Goal: Navigation & Orientation: Find specific page/section

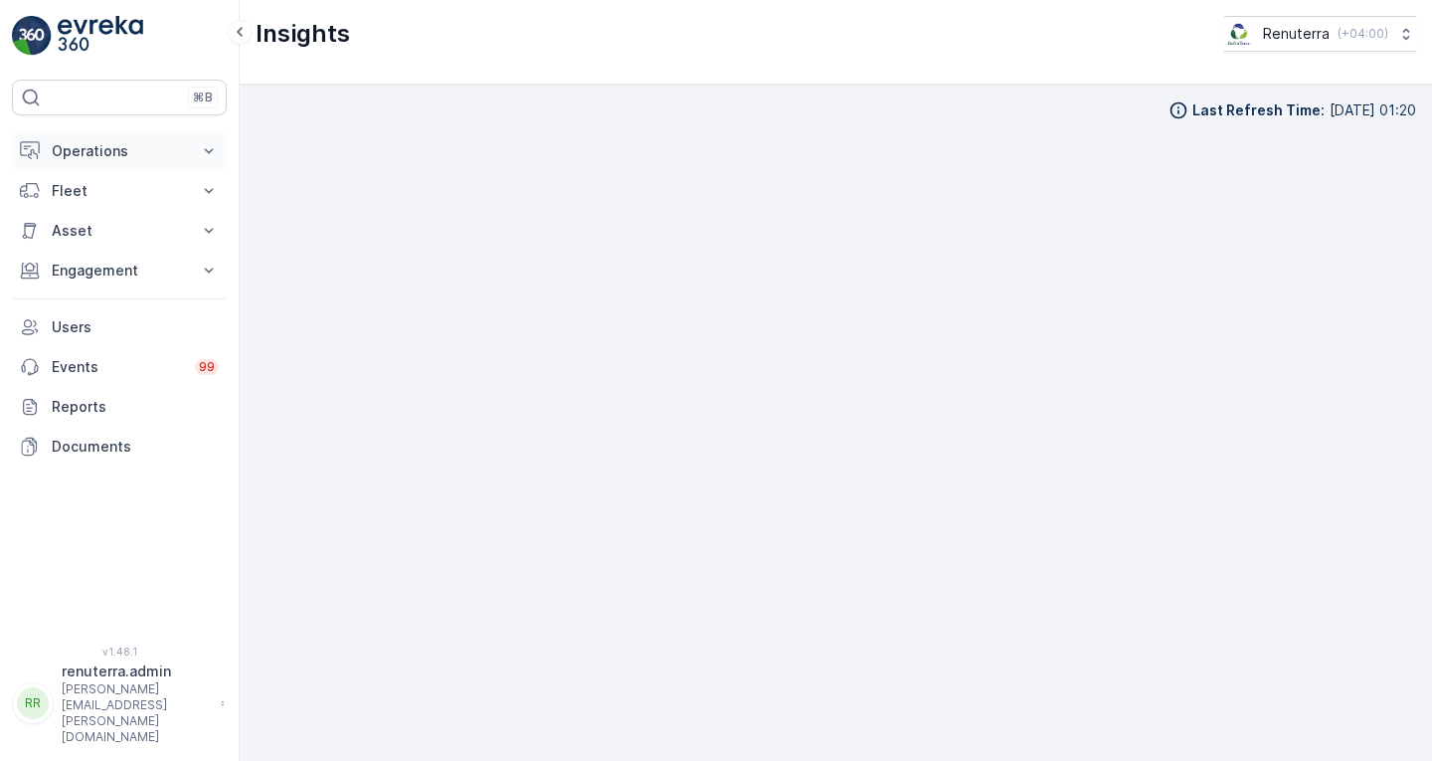
click at [130, 144] on p "Operations" at bounding box center [119, 151] width 135 height 20
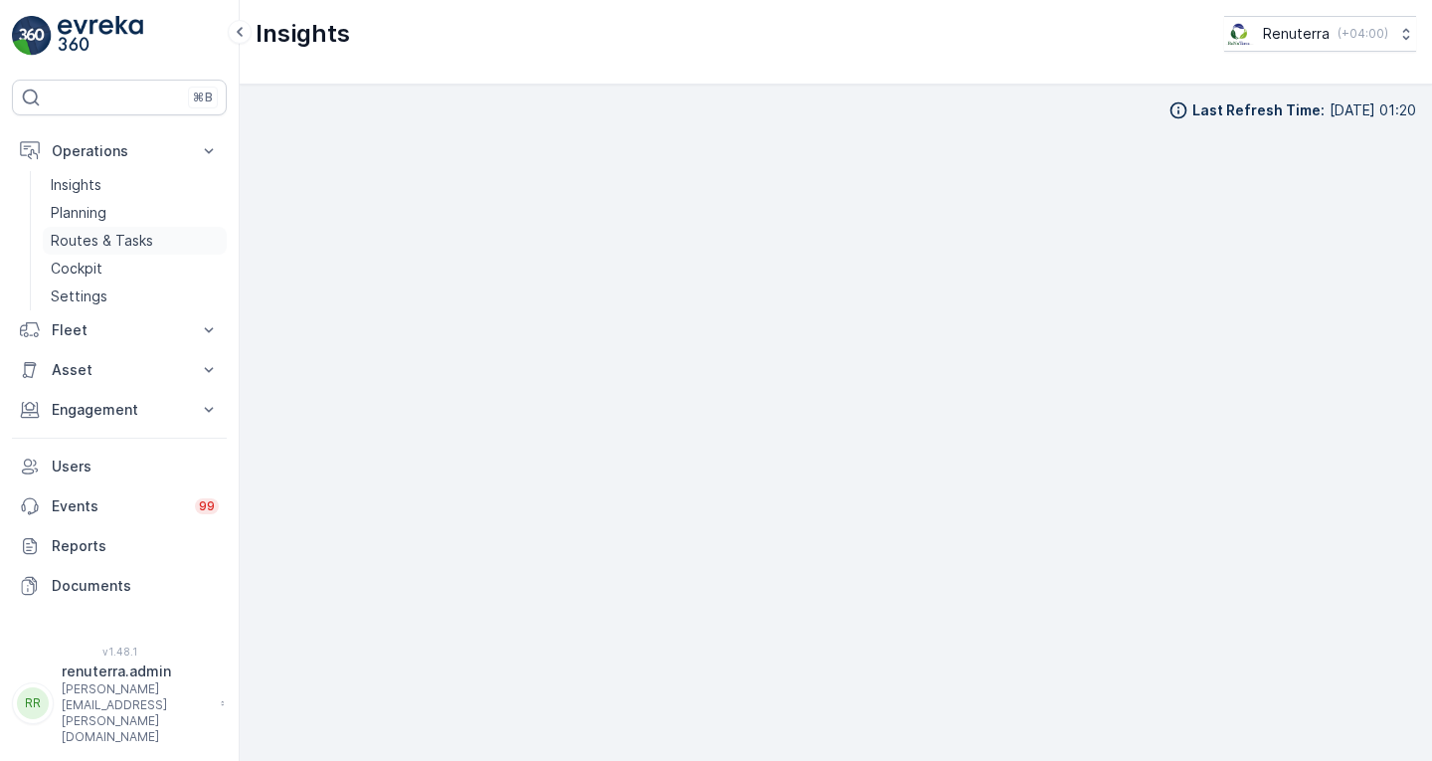
click at [127, 247] on p "Routes & Tasks" at bounding box center [102, 241] width 102 height 20
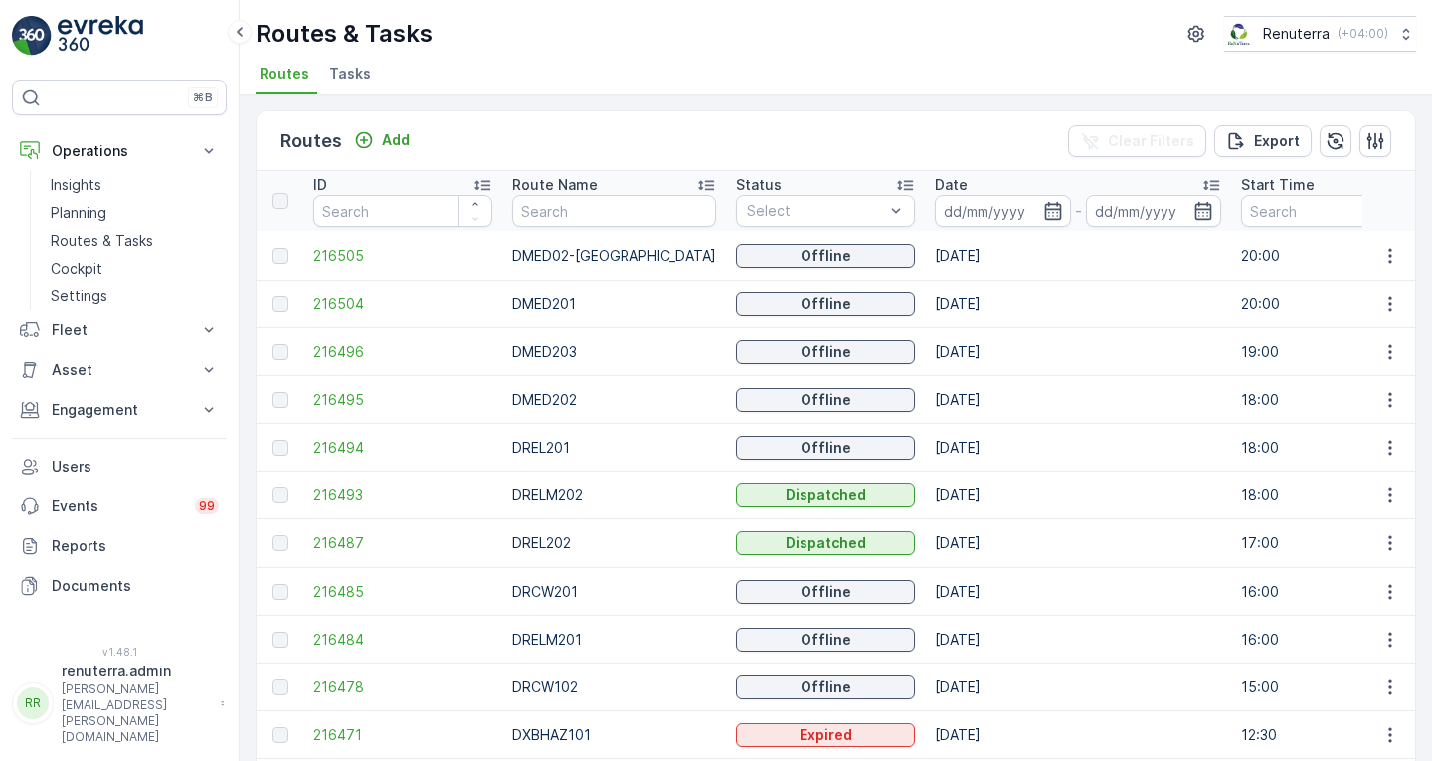
click at [951, 133] on div "Routes Add Clear Filters Export" at bounding box center [836, 141] width 1158 height 60
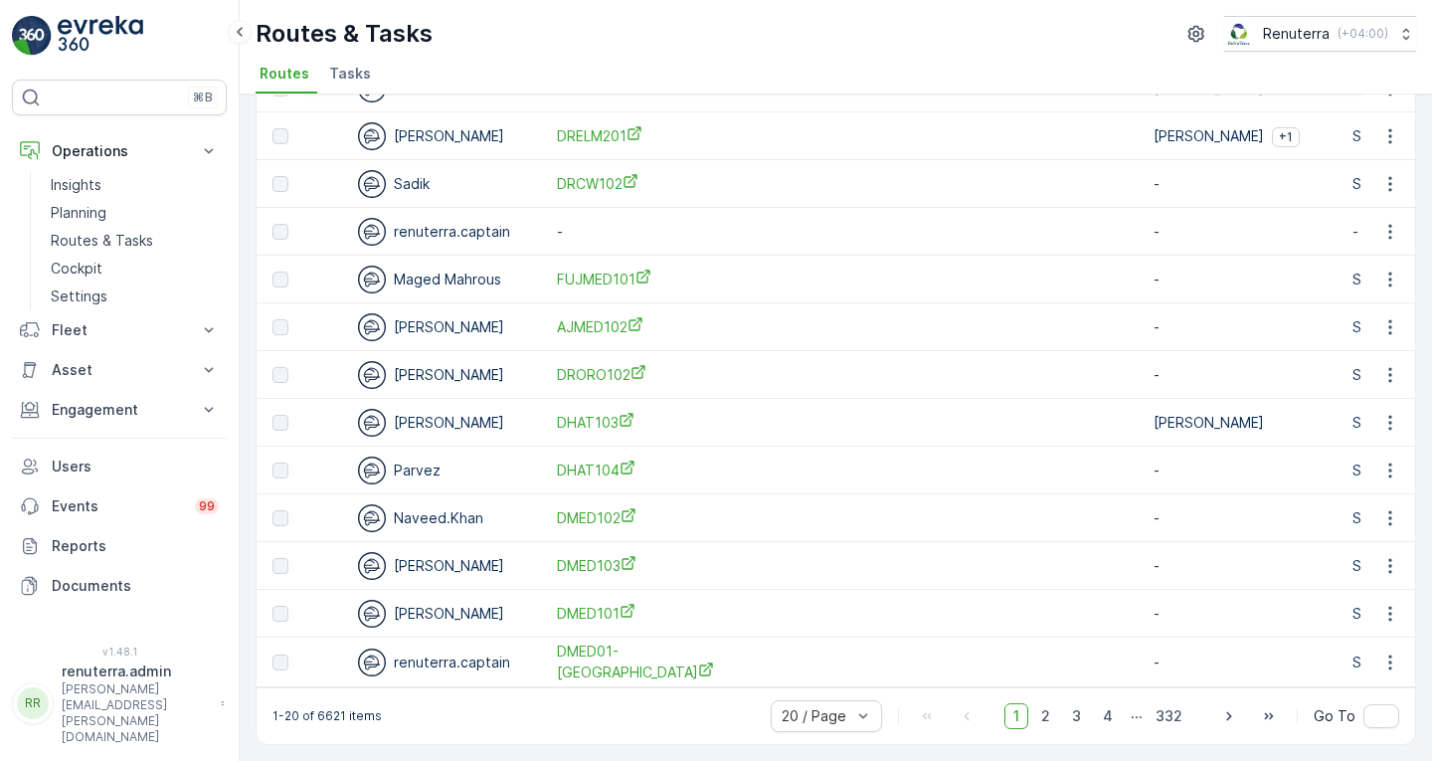
scroll to position [0, 2225]
